Goal: Check status: Check status

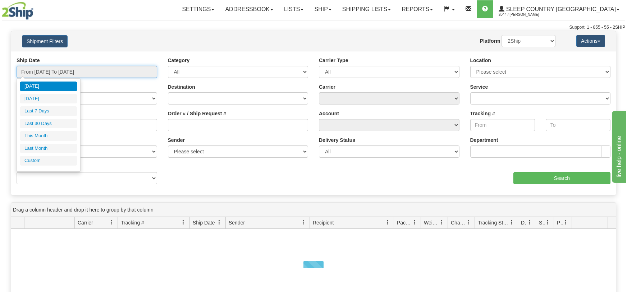
click at [148, 71] on input "From [DATE] To [DATE]" at bounding box center [87, 72] width 141 height 12
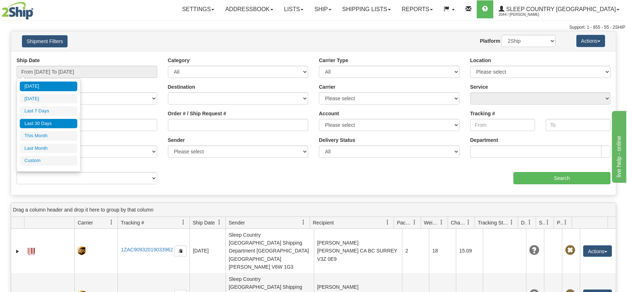
click at [54, 125] on li "Last 30 Days" at bounding box center [49, 124] width 58 height 10
type input "From [DATE] To [DATE]"
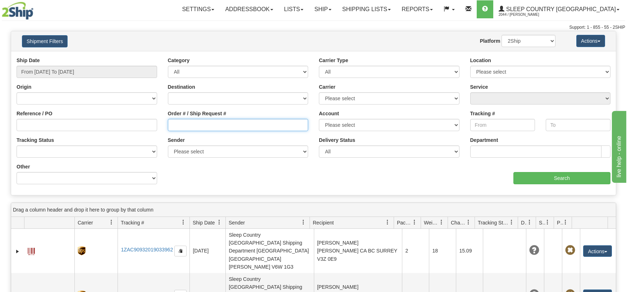
click at [170, 125] on input "Order # / Ship Request #" at bounding box center [238, 125] width 141 height 12
paste input "124343"
type input "124343"
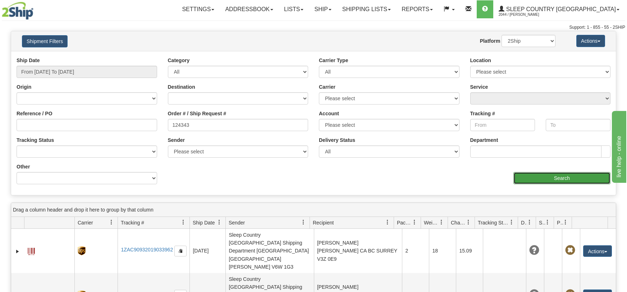
click at [545, 183] on input "Search" at bounding box center [562, 178] width 97 height 12
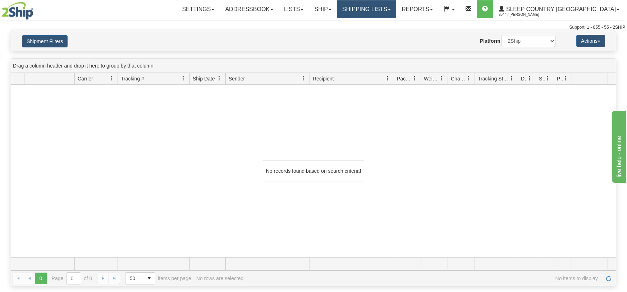
click at [391, 9] on span at bounding box center [389, 9] width 3 height 1
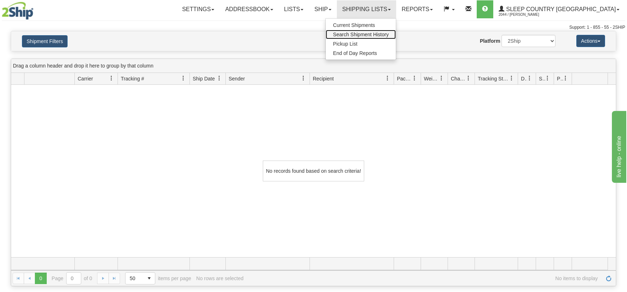
click at [389, 33] on span "Search Shipment History" at bounding box center [361, 35] width 56 height 6
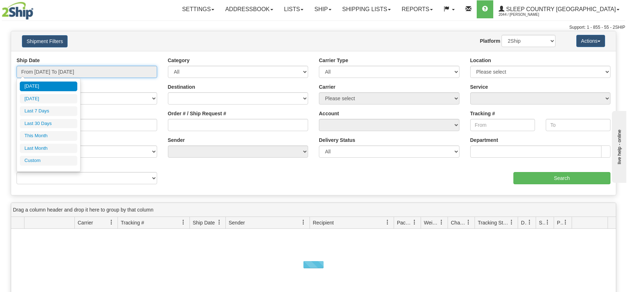
click at [145, 72] on input "From [DATE] To [DATE]" at bounding box center [87, 72] width 141 height 12
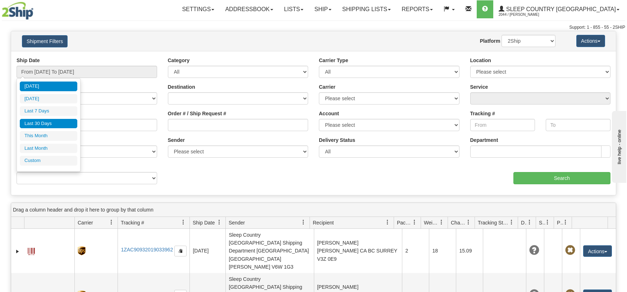
click at [55, 123] on li "Last 30 Days" at bounding box center [49, 124] width 58 height 10
type input "From [DATE] To [DATE]"
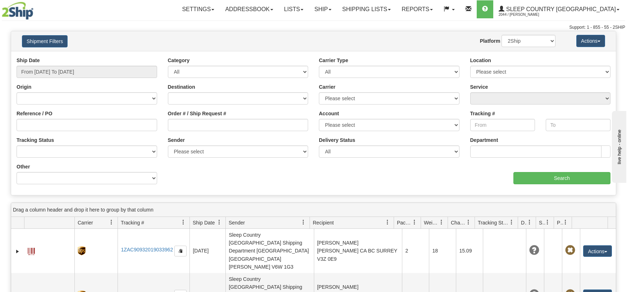
click at [167, 126] on div "Order # / Ship Request #" at bounding box center [238, 123] width 151 height 27
click at [169, 126] on input "Order # / Ship Request #" at bounding box center [238, 125] width 141 height 12
paste input "124343"
type input "124343"
click at [546, 39] on select "2Ship Imported" at bounding box center [529, 41] width 54 height 12
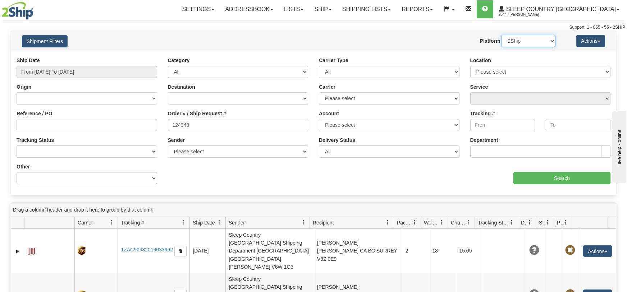
select select "1"
click at [502, 35] on select "2Ship Imported" at bounding box center [529, 41] width 54 height 12
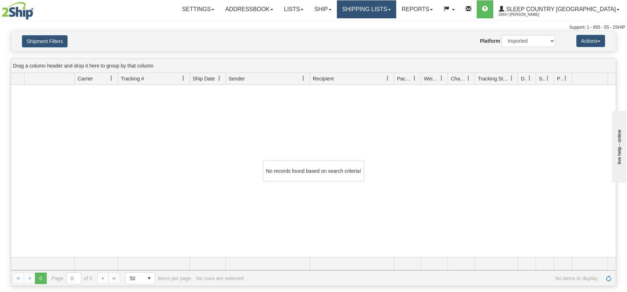
click at [396, 7] on link "Shipping lists" at bounding box center [366, 9] width 59 height 18
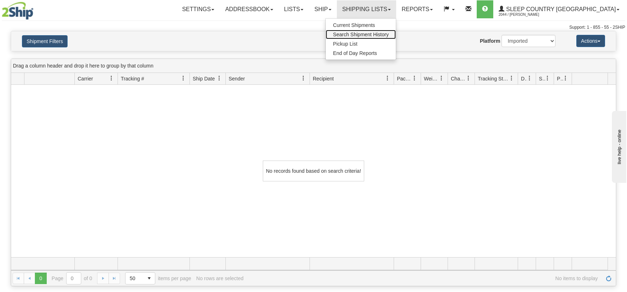
click at [389, 35] on span "Search Shipment History" at bounding box center [361, 35] width 56 height 6
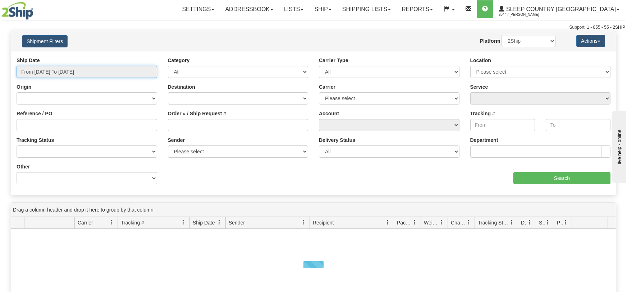
click at [147, 70] on input "From [DATE] To [DATE]" at bounding box center [87, 72] width 141 height 12
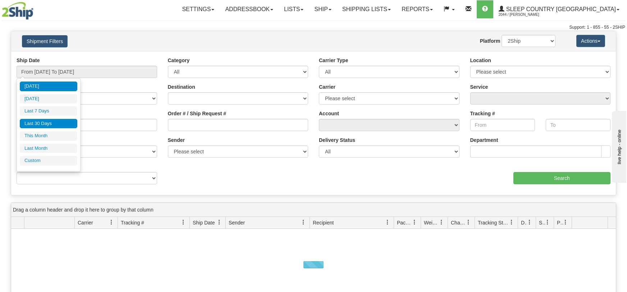
click at [55, 124] on li "Last 30 Days" at bounding box center [49, 124] width 58 height 10
type input "From [DATE] To [DATE]"
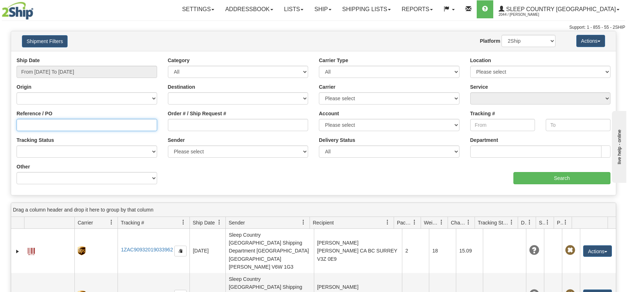
click at [19, 123] on input "Reference / PO" at bounding box center [87, 125] width 141 height 12
paste input "124343"
type input "124343"
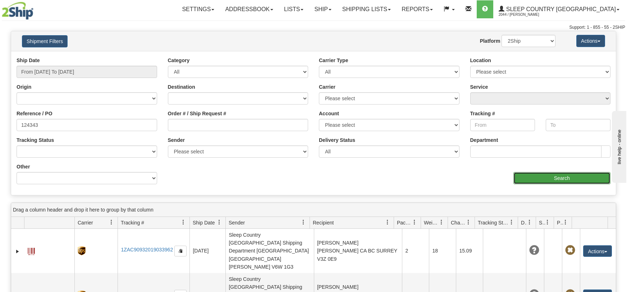
click at [556, 174] on input "Search" at bounding box center [562, 178] width 97 height 12
